Goal: Register for event/course

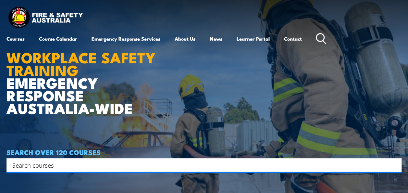
click at [128, 159] on div "Search" at bounding box center [203, 165] width 395 height 14
drag, startPoint x: 123, startPoint y: 166, endPoint x: 123, endPoint y: 159, distance: 7.2
click at [123, 159] on div "Search" at bounding box center [203, 165] width 395 height 14
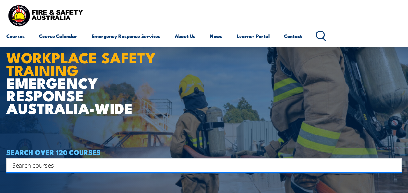
scroll to position [168, 0]
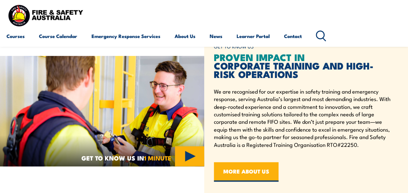
click at [322, 33] on icon at bounding box center [321, 36] width 10 height 11
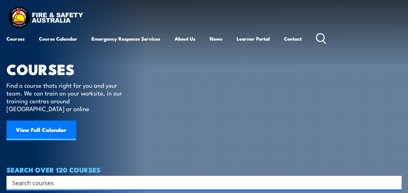
click at [48, 112] on div "COURSES Find a course thats right for you and your team. We can train on your w…" at bounding box center [68, 78] width 125 height 156
click at [142, 110] on article "COURSES Find a course thats right for you and your team. We can train on your w…" at bounding box center [203, 94] width 395 height 189
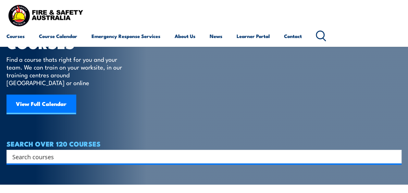
scroll to position [39, 0]
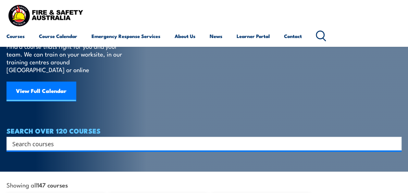
click at [92, 139] on input "Search input" at bounding box center [199, 144] width 375 height 10
type input "operate EWP"
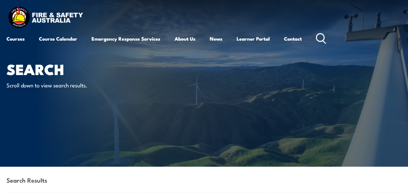
click at [109, 175] on div "Search Results" at bounding box center [203, 181] width 395 height 28
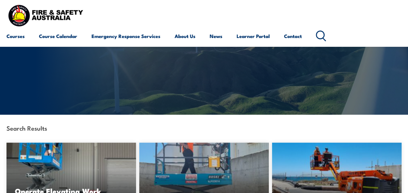
scroll to position [65, 0]
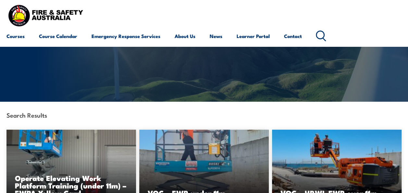
click at [243, 112] on div "Search Results" at bounding box center [203, 116] width 395 height 28
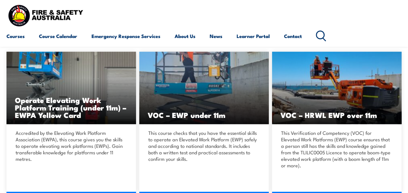
scroll to position [156, 0]
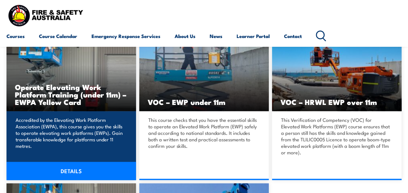
click at [55, 93] on h3 "Operate Elevating Work Platform Training (under 11m) – EWPA Yellow Card" at bounding box center [71, 94] width 113 height 22
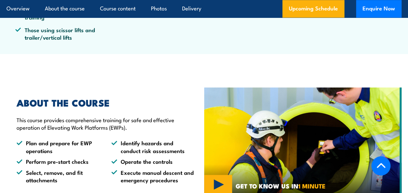
scroll to position [364, 0]
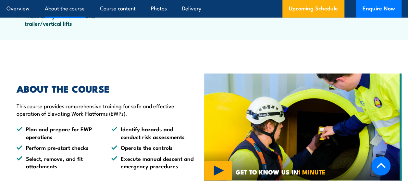
click at [114, 142] on ul "Plan and prepare for EWP operations Identify hazards and conduct risk assessmen…" at bounding box center [106, 147] width 178 height 44
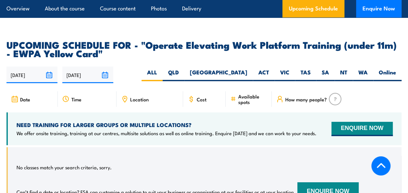
scroll to position [988, 0]
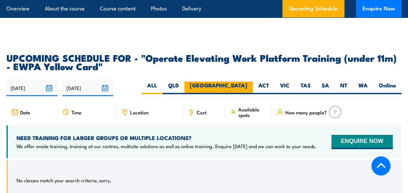
click at [247, 81] on label "[GEOGRAPHIC_DATA]" at bounding box center [218, 87] width 68 height 13
click at [247, 81] on input "[GEOGRAPHIC_DATA]" at bounding box center [249, 83] width 4 height 4
radio input "true"
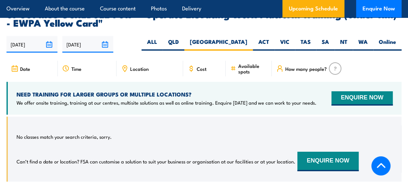
click at [247, 82] on div "NEED TRAINING FOR LARGER GROUPS OR MULTIPLE LOCATIONS? We offer onsite training…" at bounding box center [203, 98] width 395 height 33
click at [144, 117] on div "No classes match your search criteria, sorry. Can’t find a date or location? FS…" at bounding box center [203, 149] width 395 height 65
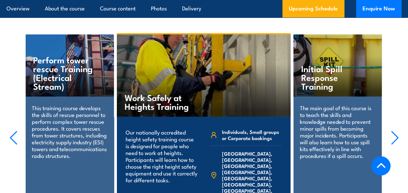
scroll to position [1213, 0]
